Goal: Task Accomplishment & Management: Manage account settings

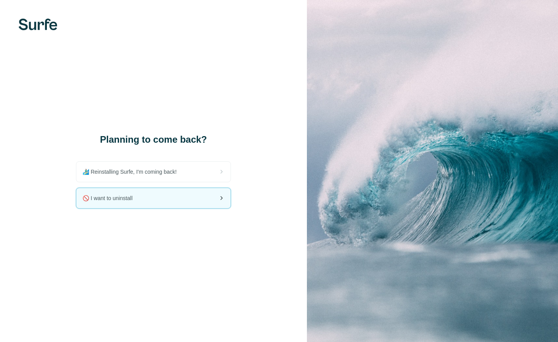
click at [186, 198] on div "🚫 I want to uninstall" at bounding box center [153, 198] width 154 height 20
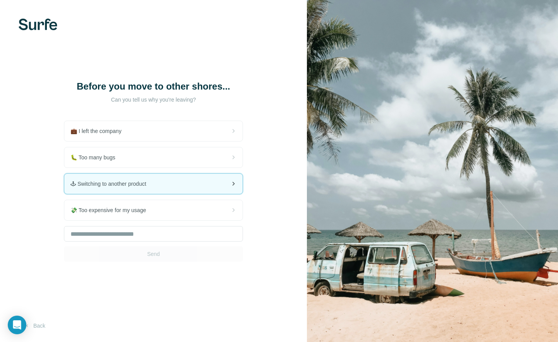
click at [220, 180] on div "🕹 Switching to another product" at bounding box center [153, 183] width 178 height 20
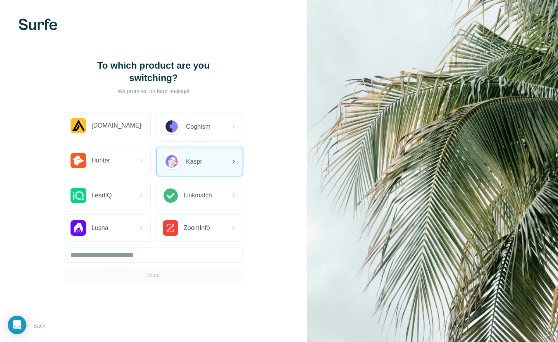
click at [210, 159] on div "Kaspr" at bounding box center [199, 161] width 86 height 29
